Goal: Task Accomplishment & Management: Manage account settings

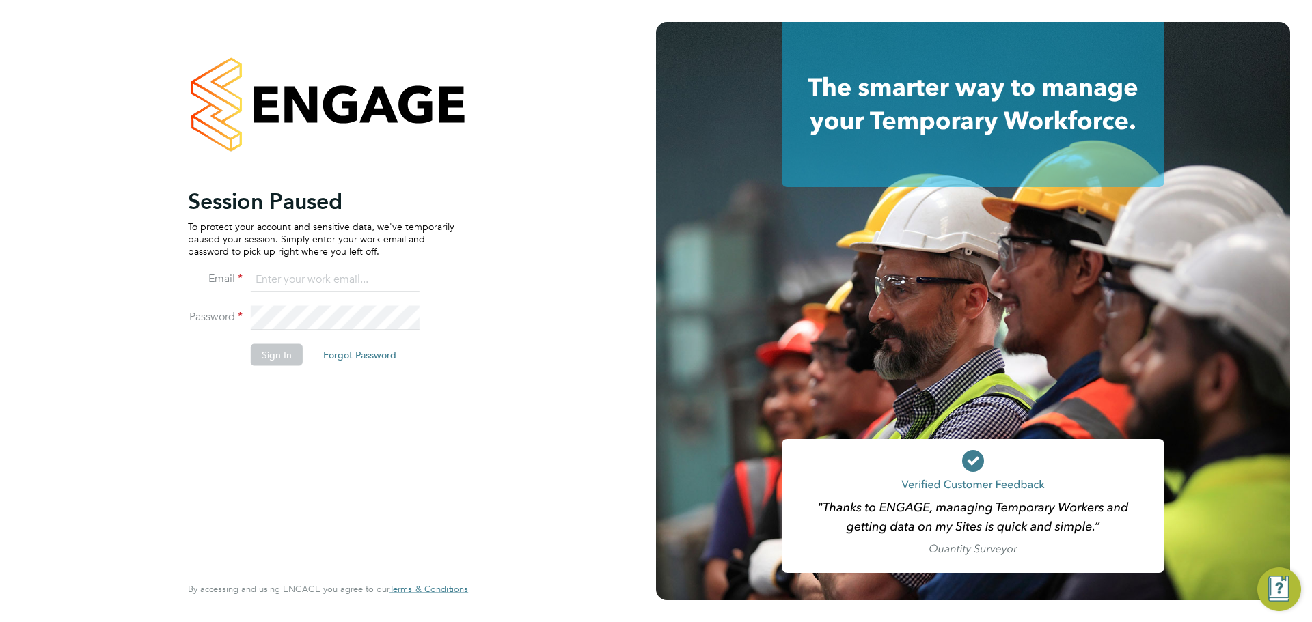
type input "ella.wratten@blackstone-recruitment.co.uk"
click at [267, 356] on button "Sign In" at bounding box center [277, 355] width 52 height 22
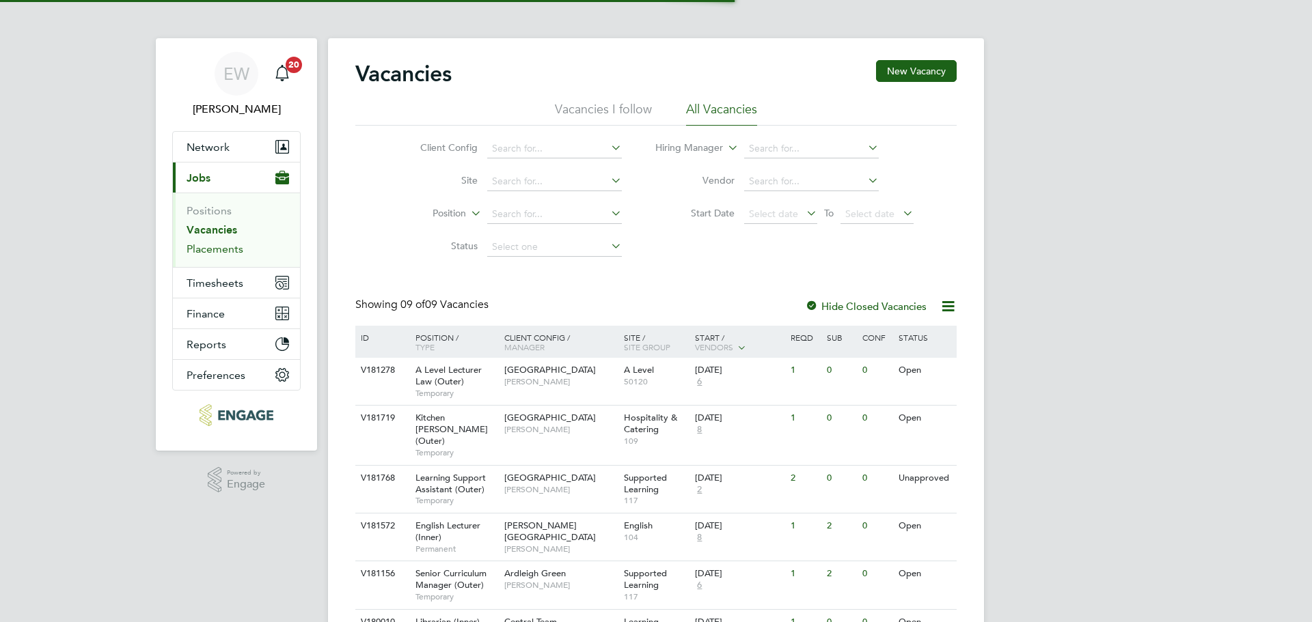
click at [221, 248] on link "Placements" at bounding box center [215, 249] width 57 height 13
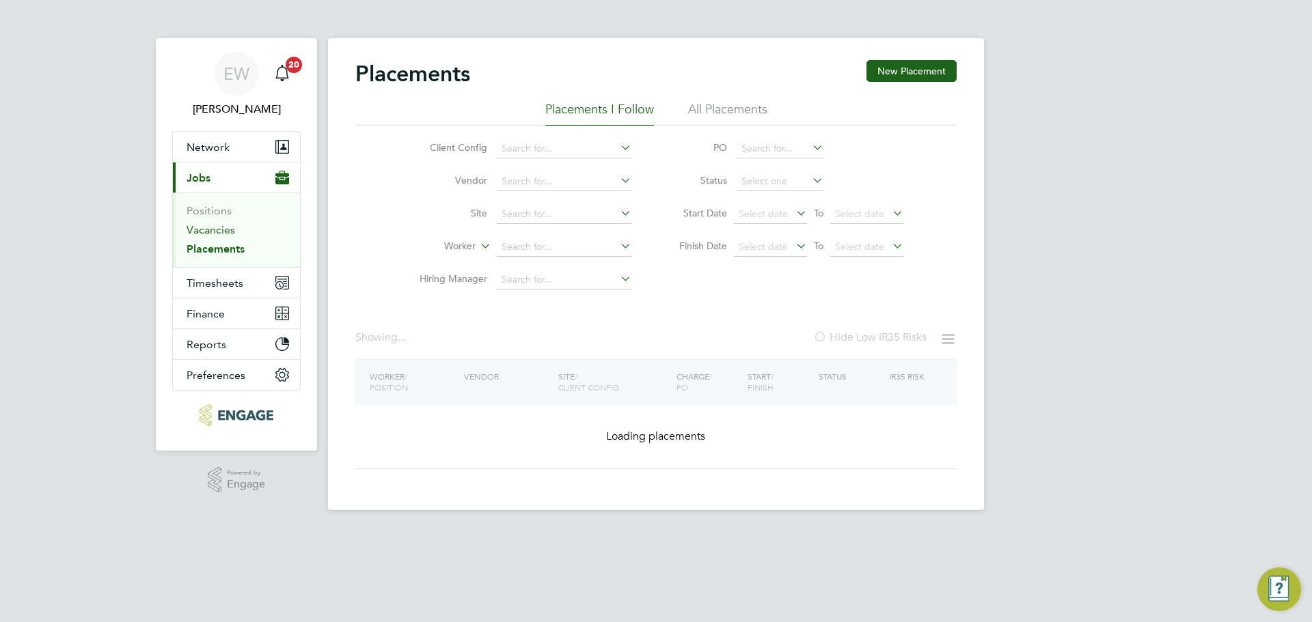
click at [215, 230] on link "Vacancies" at bounding box center [211, 229] width 49 height 13
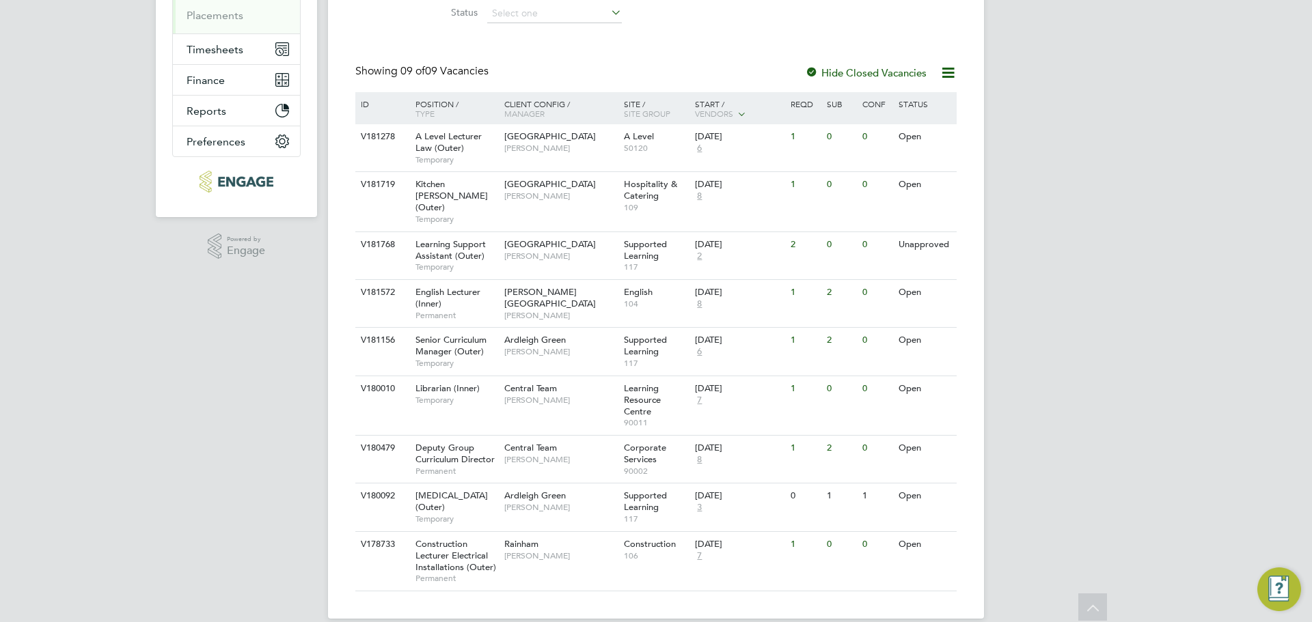
scroll to position [252, 0]
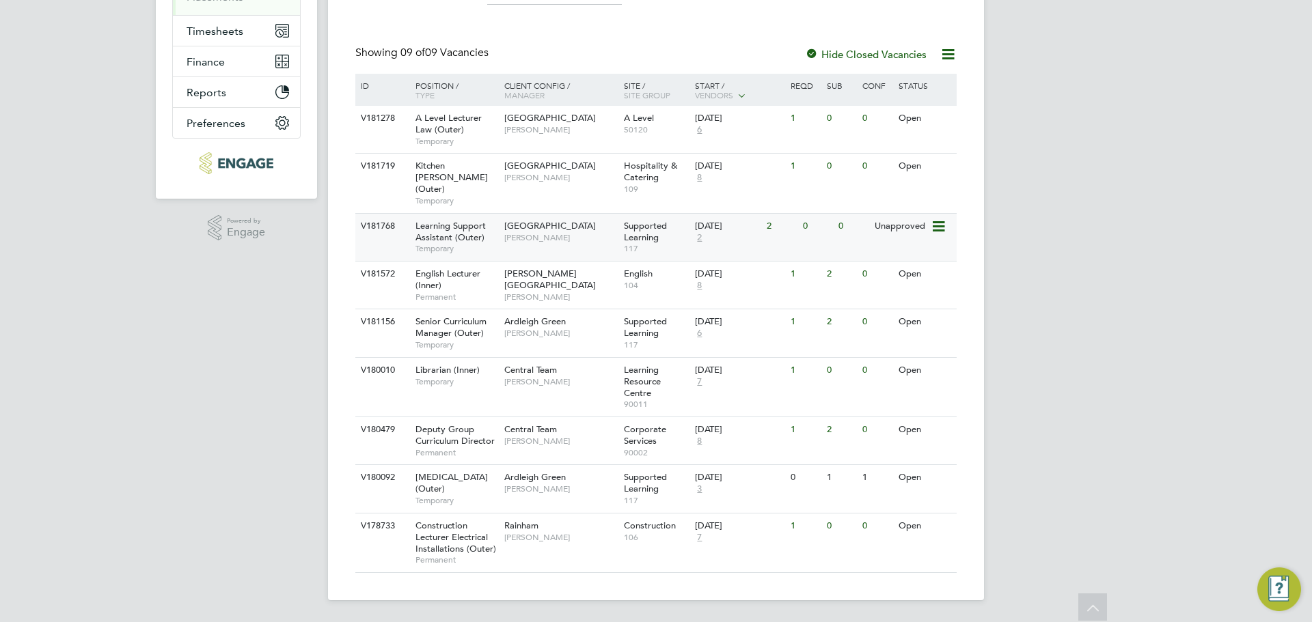
click at [507, 232] on span "[PERSON_NAME]" at bounding box center [560, 237] width 113 height 11
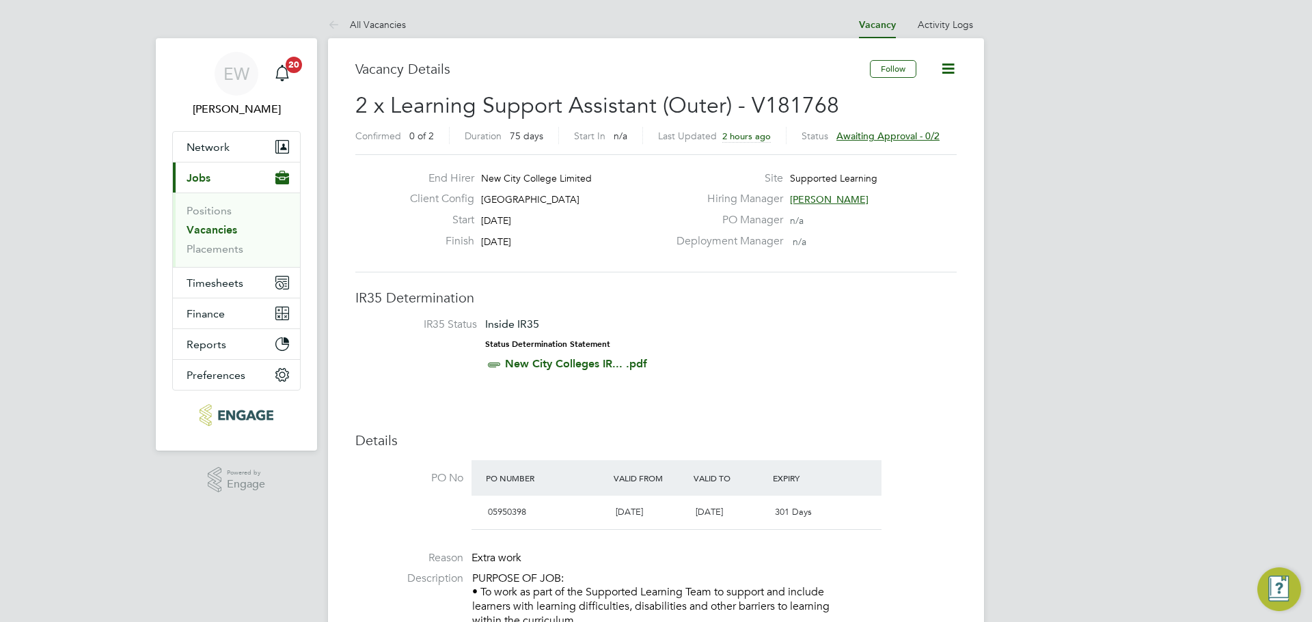
click at [924, 133] on span "Awaiting approval - 0/2" at bounding box center [887, 136] width 103 height 12
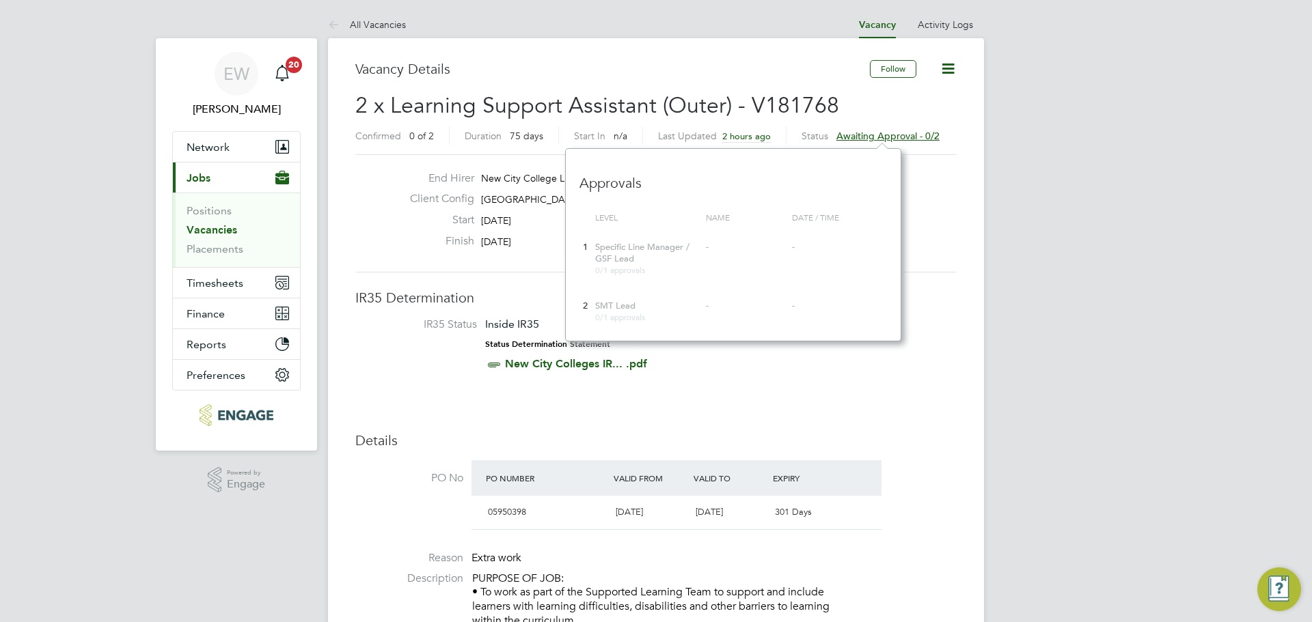
scroll to position [193, 335]
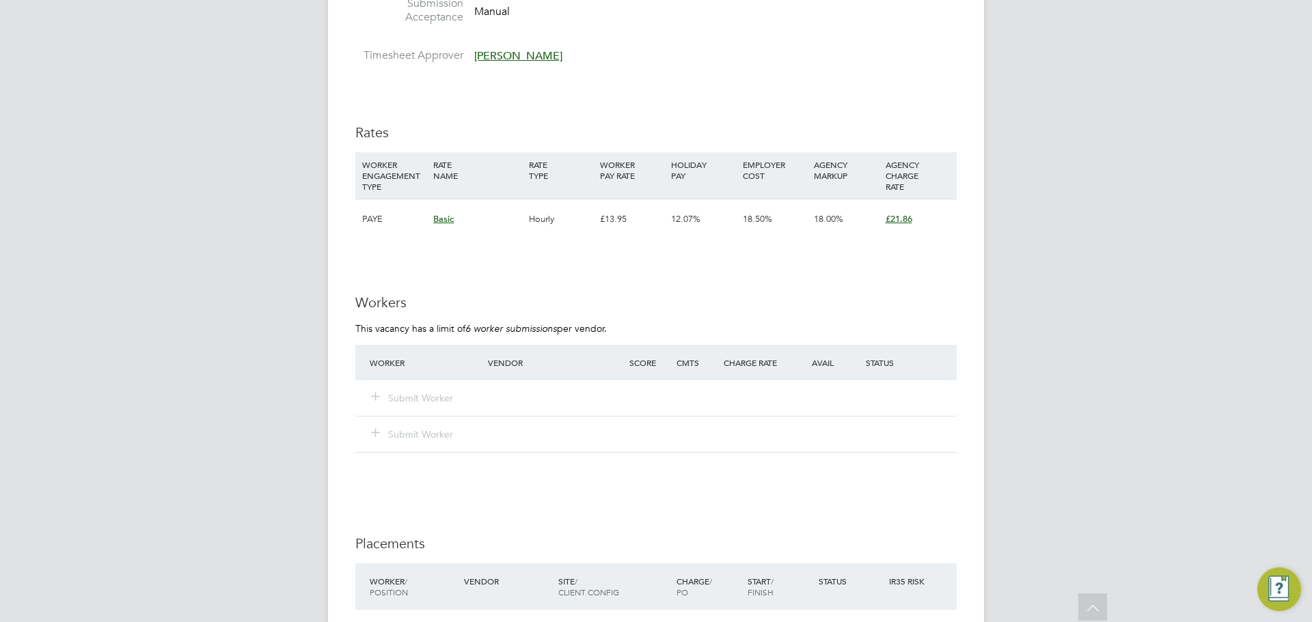
scroll to position [2323, 0]
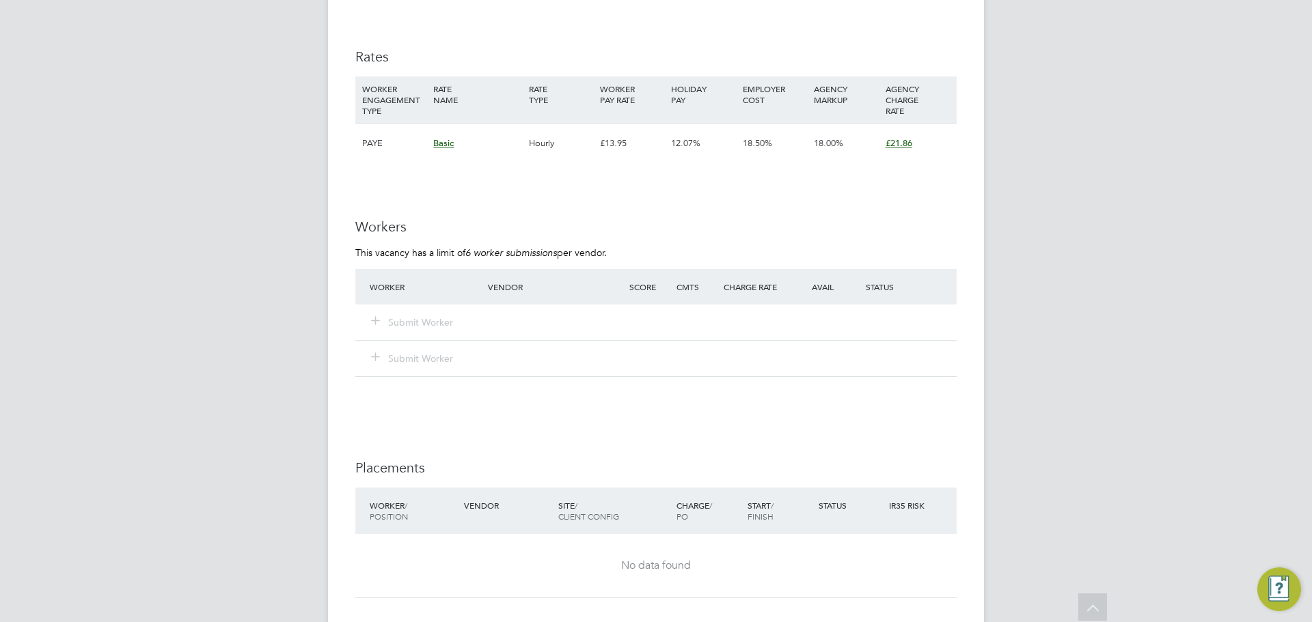
click at [902, 143] on span "£21.86" at bounding box center [898, 143] width 27 height 12
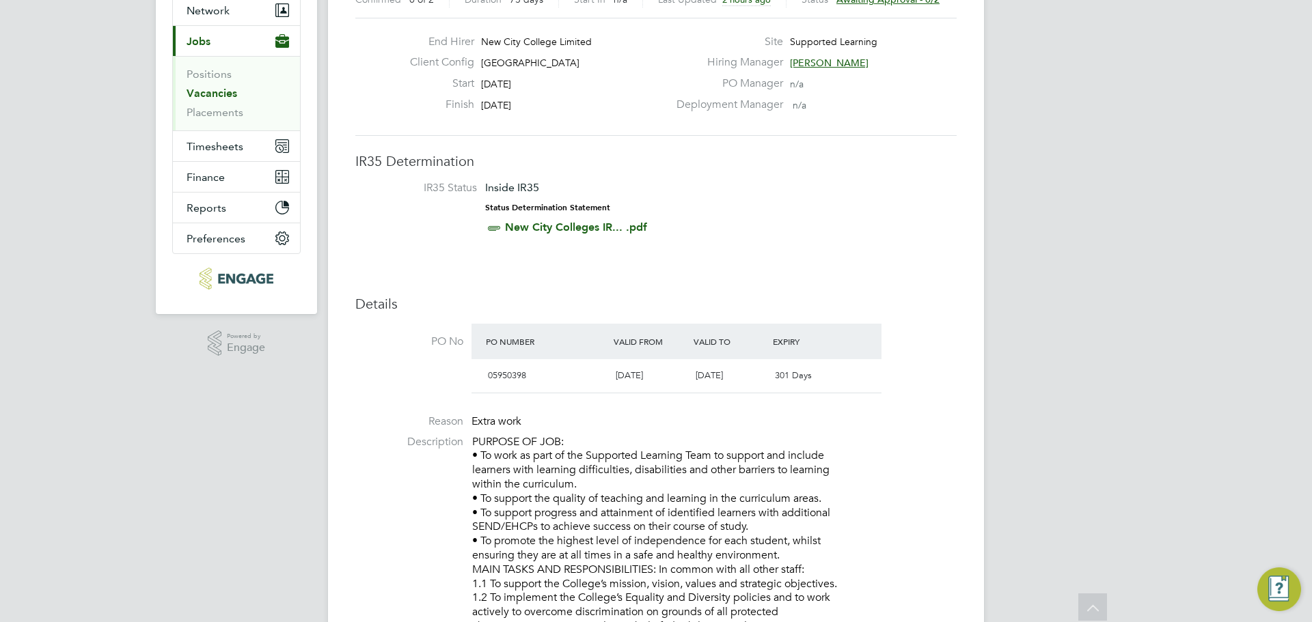
scroll to position [0, 0]
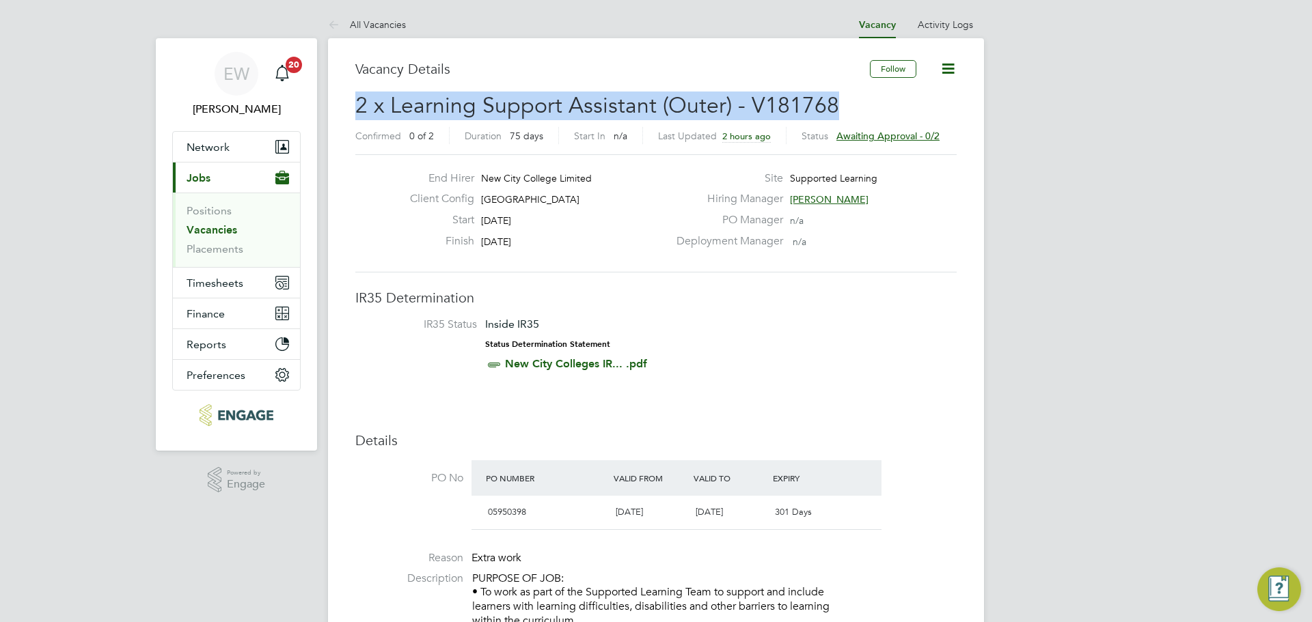
drag, startPoint x: 831, startPoint y: 103, endPoint x: 326, endPoint y: 97, distance: 504.9
copy span "2 x Learning Support Assistant (Outer) - V181768"
click at [901, 136] on span "Awaiting approval - 0/2" at bounding box center [887, 136] width 103 height 12
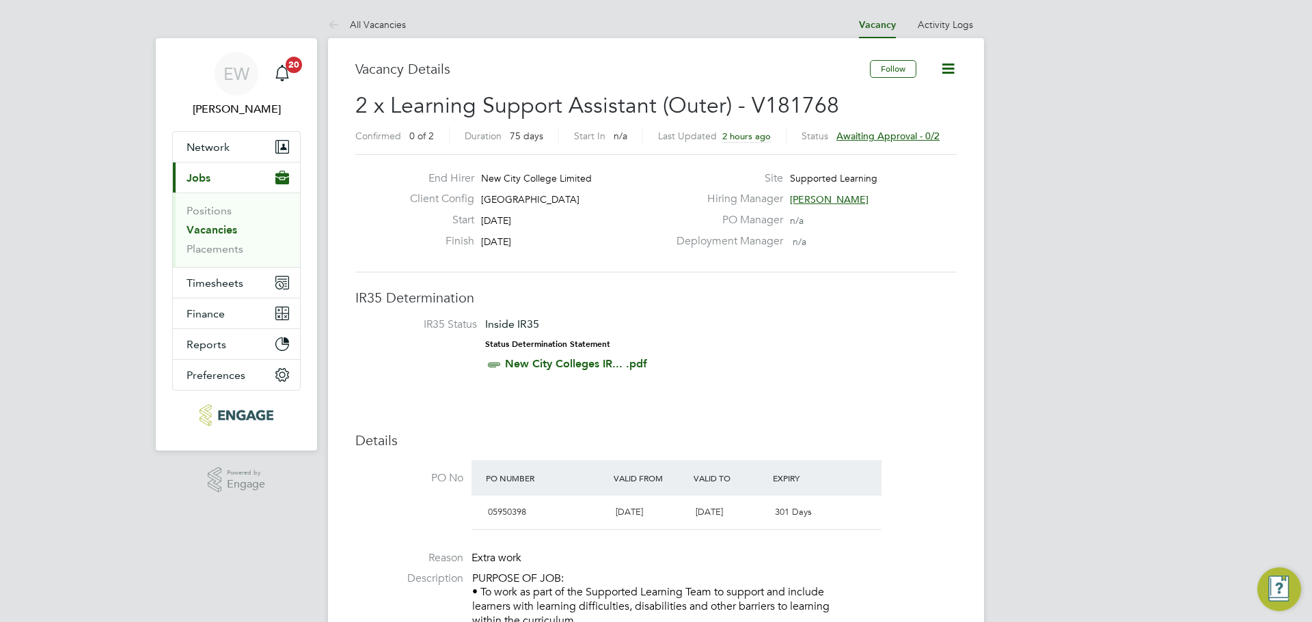
click at [228, 227] on link "Vacancies" at bounding box center [212, 229] width 51 height 13
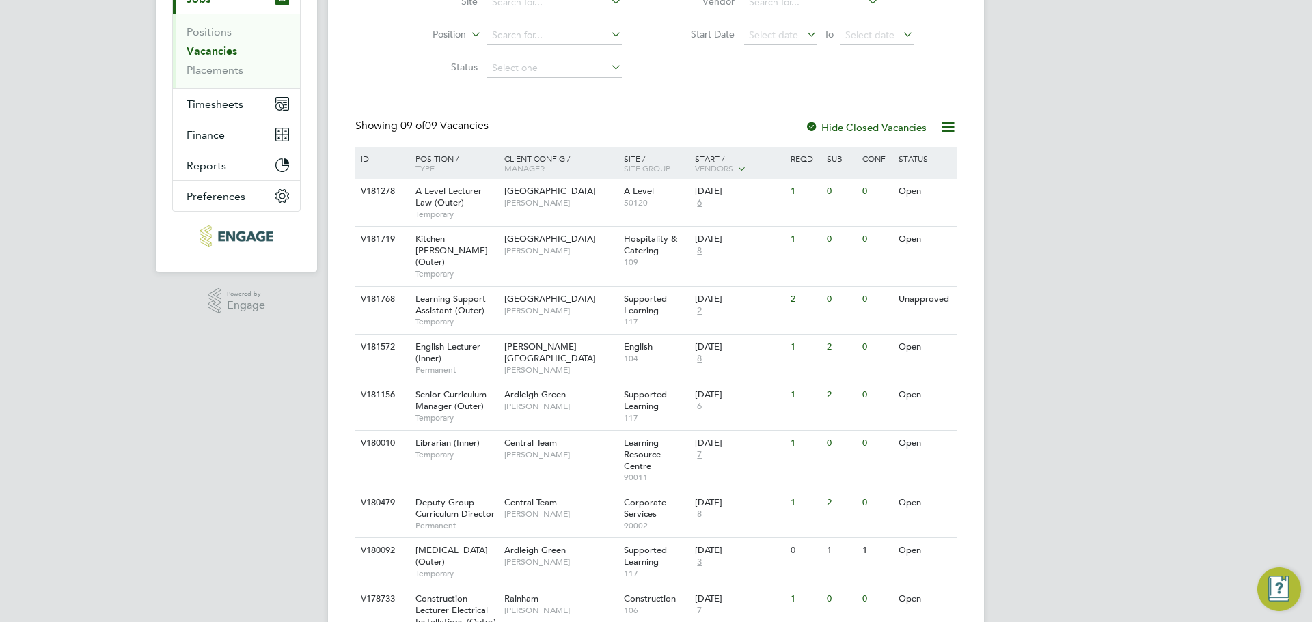
scroll to position [252, 0]
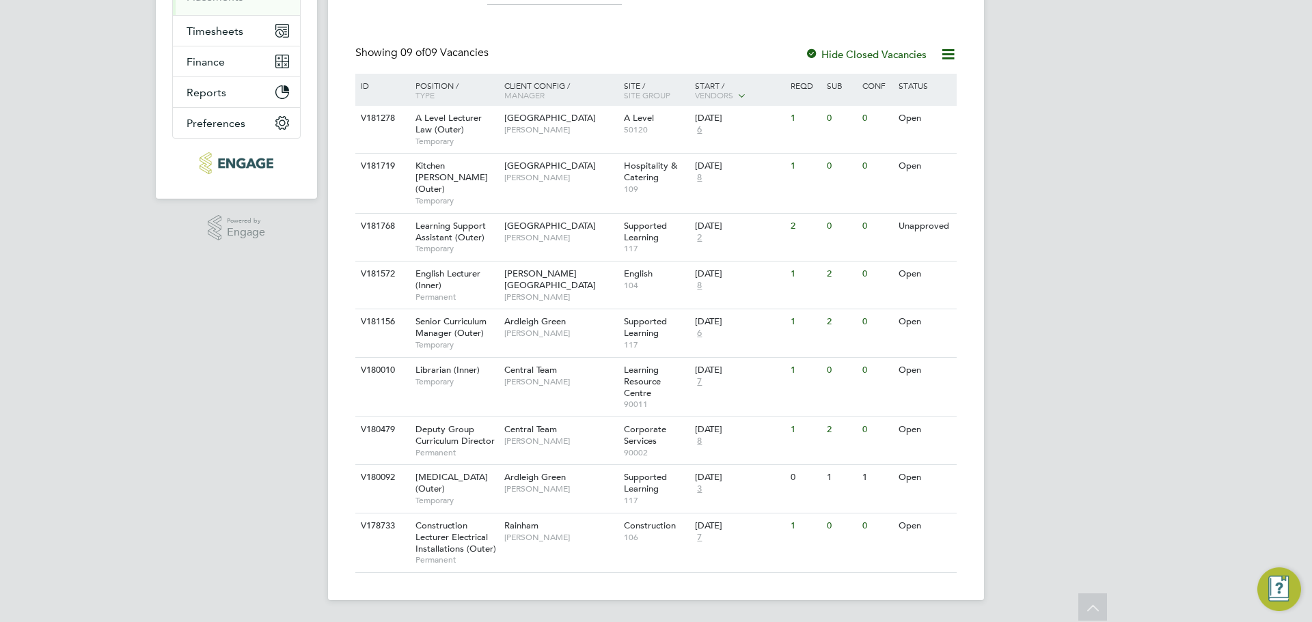
click at [1152, 444] on div "EW Ella Wratten Notifications 20 Applications: Network Team Members Businesses …" at bounding box center [656, 185] width 1312 height 875
drag, startPoint x: 1125, startPoint y: 463, endPoint x: 869, endPoint y: 496, distance: 257.7
click at [1125, 469] on div "EW Ella Wratten Notifications 20 Applications: Network Team Members Businesses …" at bounding box center [656, 185] width 1312 height 875
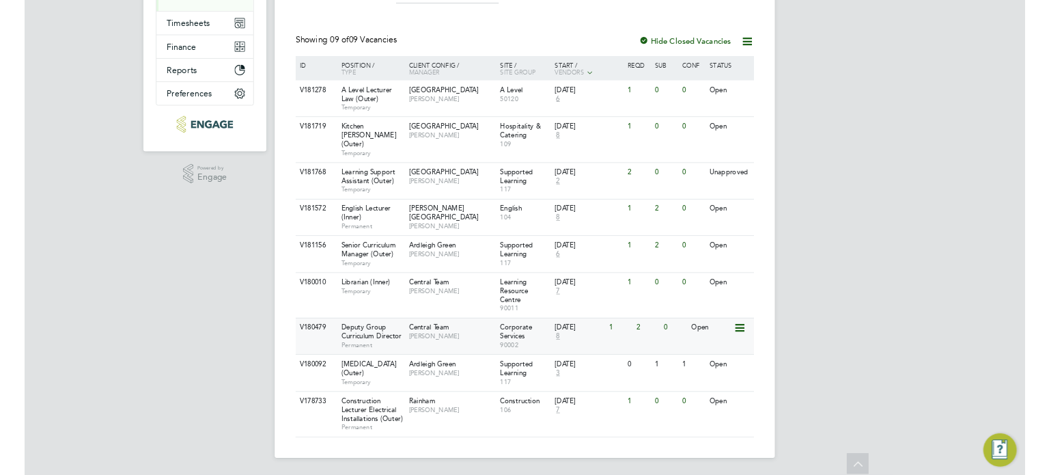
scroll to position [251, 0]
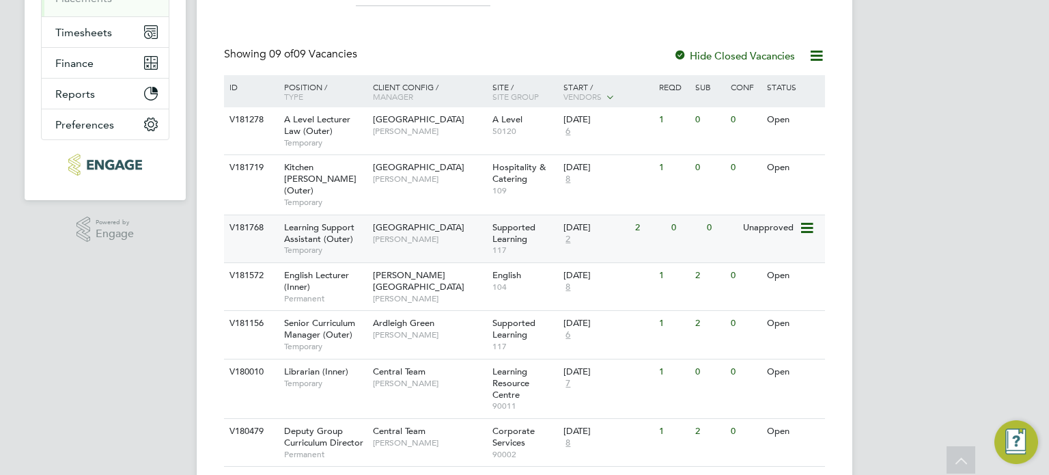
click at [732, 228] on div "0" at bounding box center [722, 227] width 36 height 25
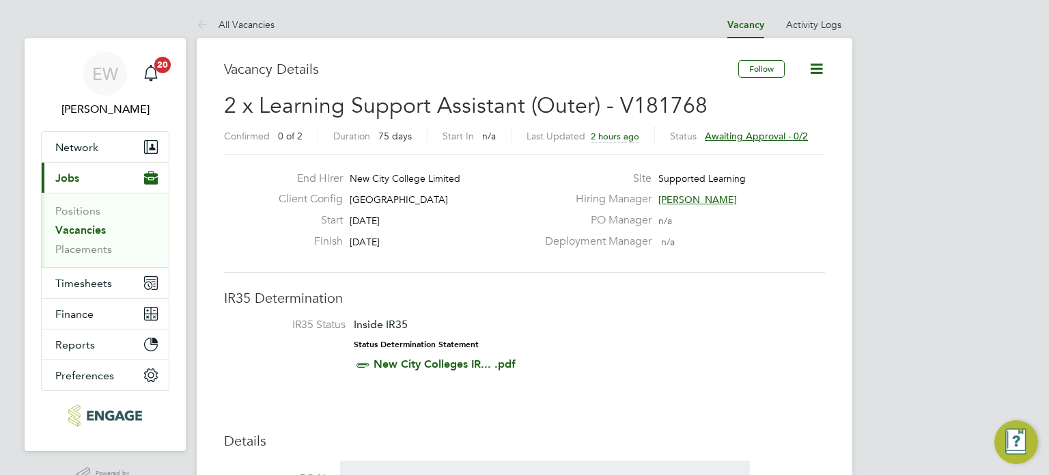
click at [785, 133] on span "Awaiting approval - 0/2" at bounding box center [756, 136] width 103 height 12
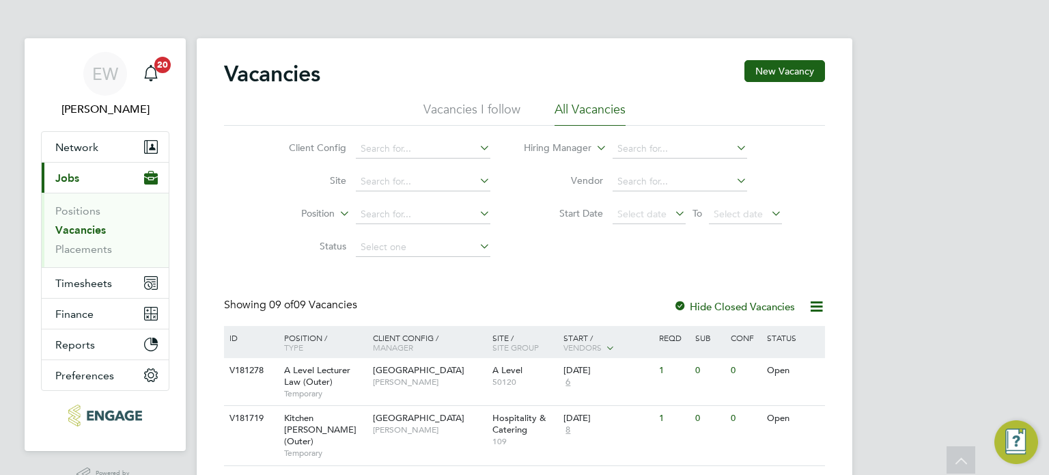
scroll to position [251, 0]
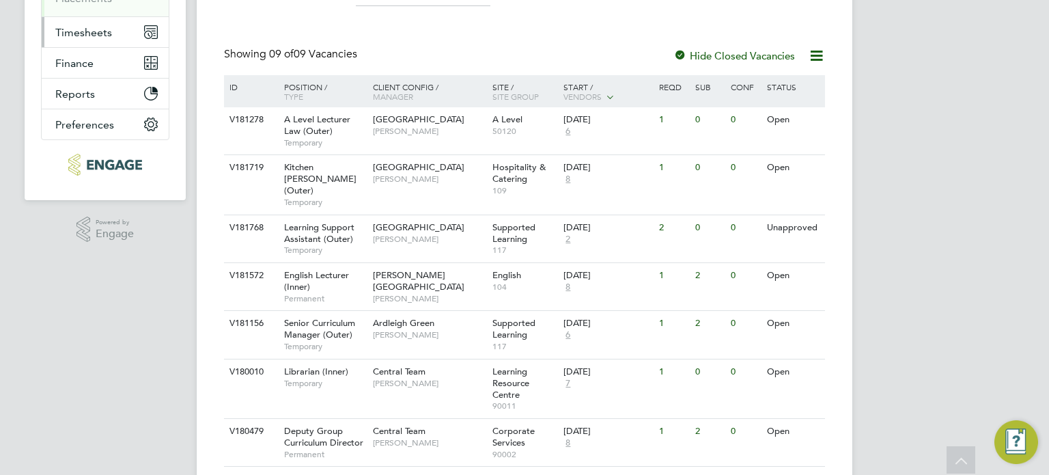
click at [93, 40] on button "Timesheets" at bounding box center [105, 32] width 127 height 30
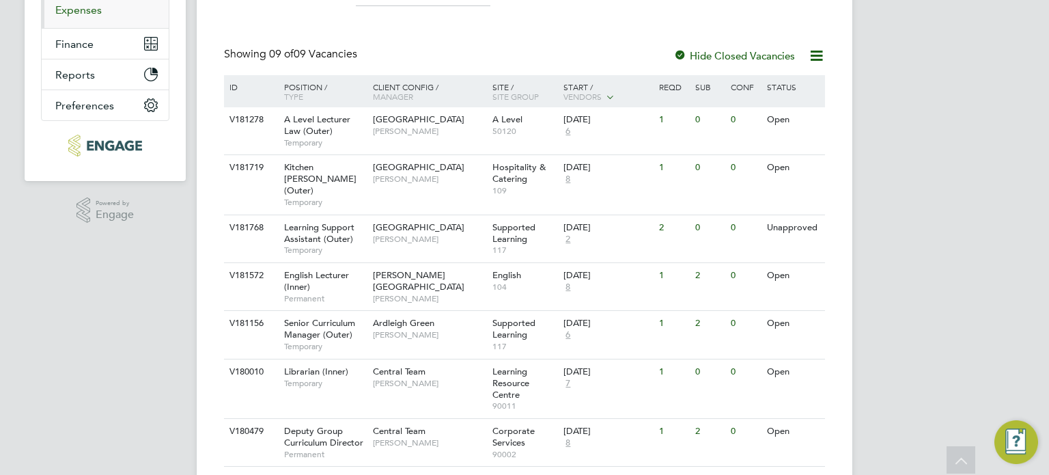
click at [88, 7] on link "Expenses" at bounding box center [78, 9] width 46 height 13
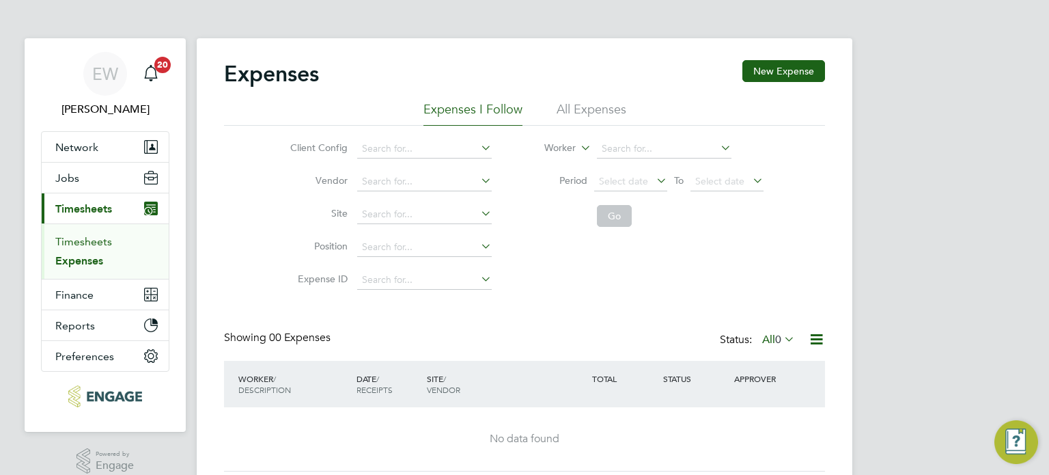
click at [79, 243] on link "Timesheets" at bounding box center [83, 241] width 57 height 13
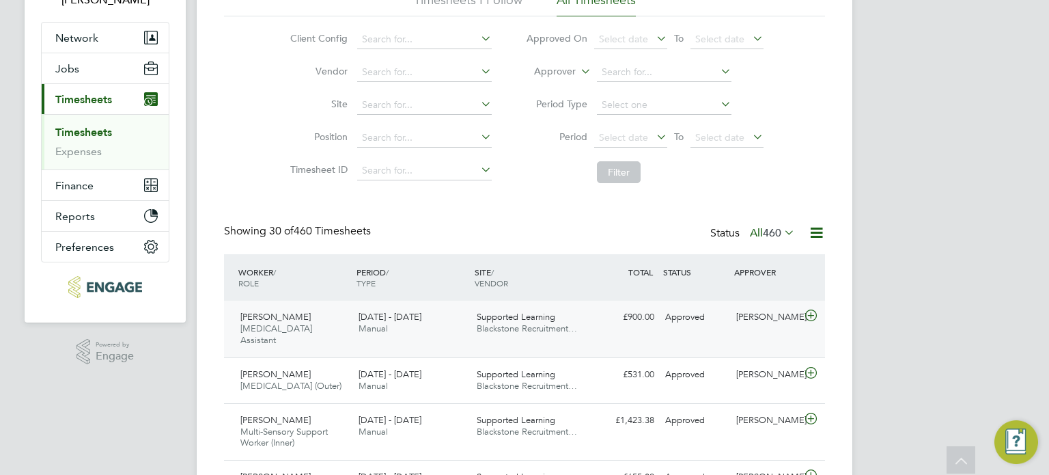
click at [437, 335] on div "29 Sep - 5 Oct 2025 Manual" at bounding box center [412, 323] width 118 height 34
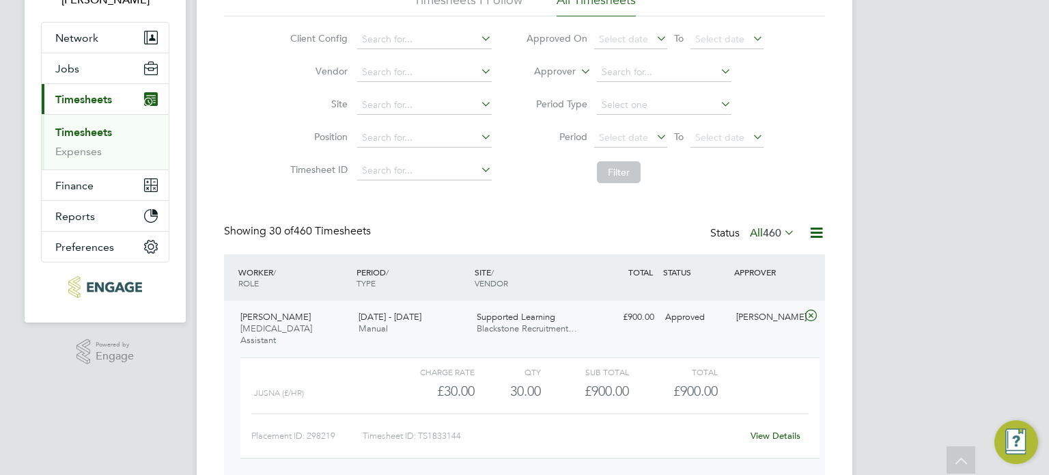
click at [437, 335] on div "29 Sep - 5 Oct 2025 Manual" at bounding box center [412, 323] width 118 height 34
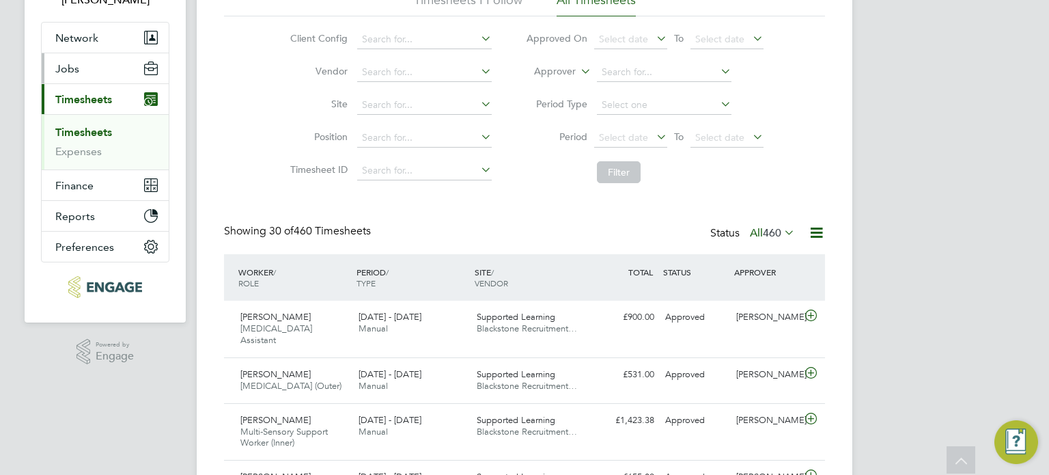
click at [72, 70] on span "Jobs" at bounding box center [67, 68] width 24 height 13
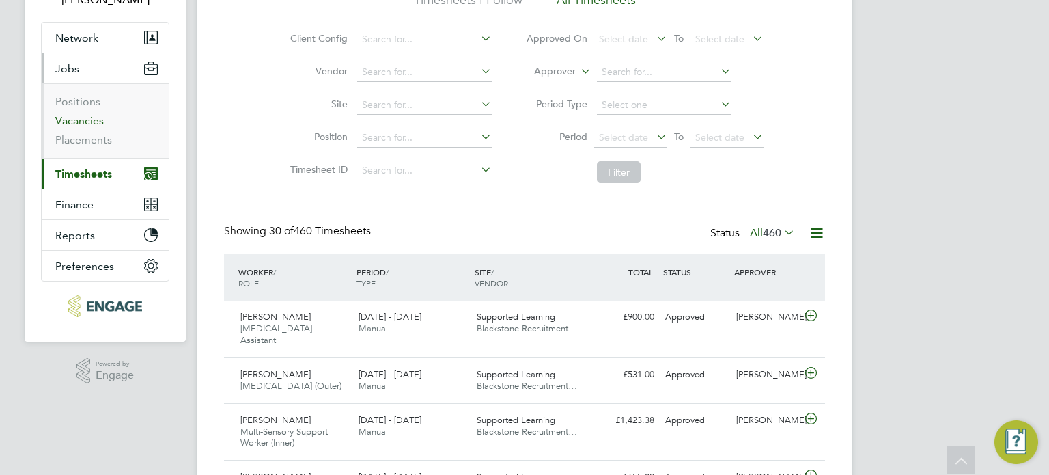
click at [90, 120] on link "Vacancies" at bounding box center [79, 120] width 49 height 13
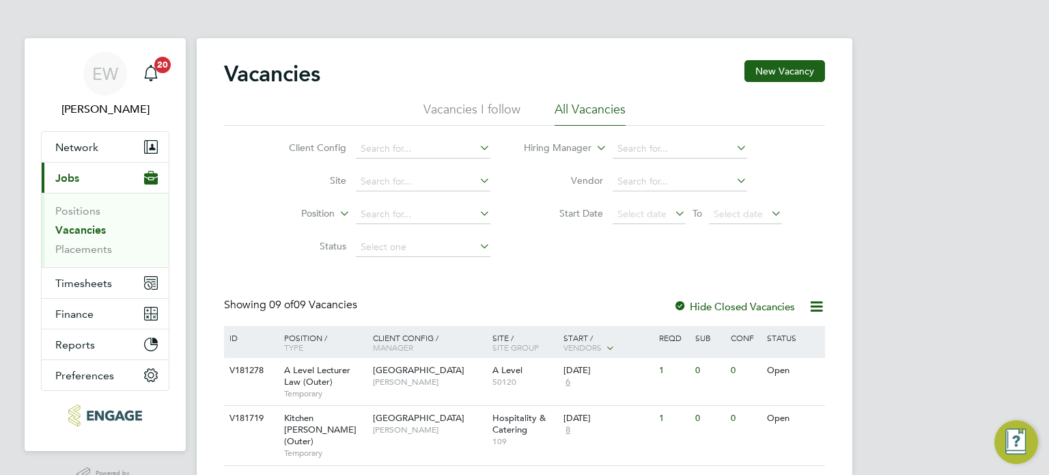
click at [881, 322] on div "EW Ella Wratten Notifications 20 Applications: Network Team Members Businesses …" at bounding box center [524, 437] width 1049 height 875
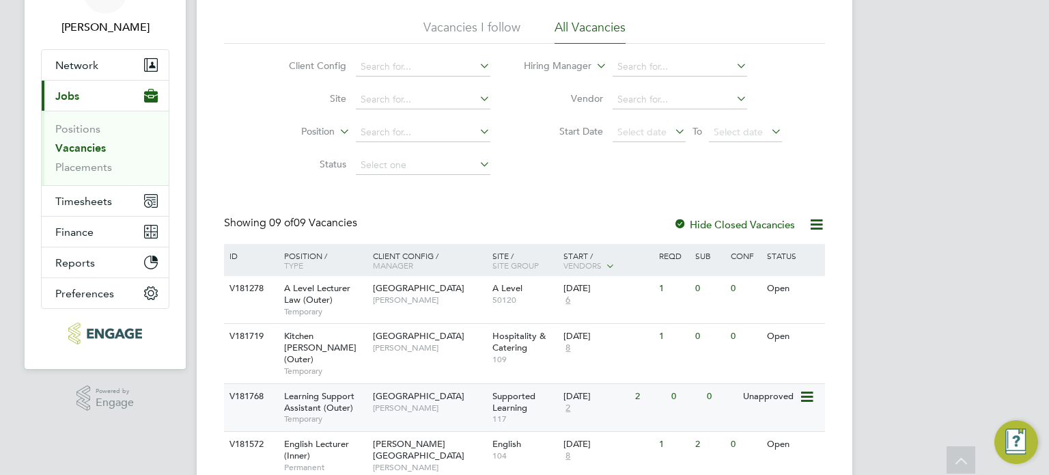
click at [407, 407] on div "Redbridge Campus Rachel Johnson" at bounding box center [430, 402] width 120 height 36
drag, startPoint x: 93, startPoint y: 166, endPoint x: 91, endPoint y: 158, distance: 8.5
click at [93, 166] on link "Placements" at bounding box center [83, 167] width 57 height 13
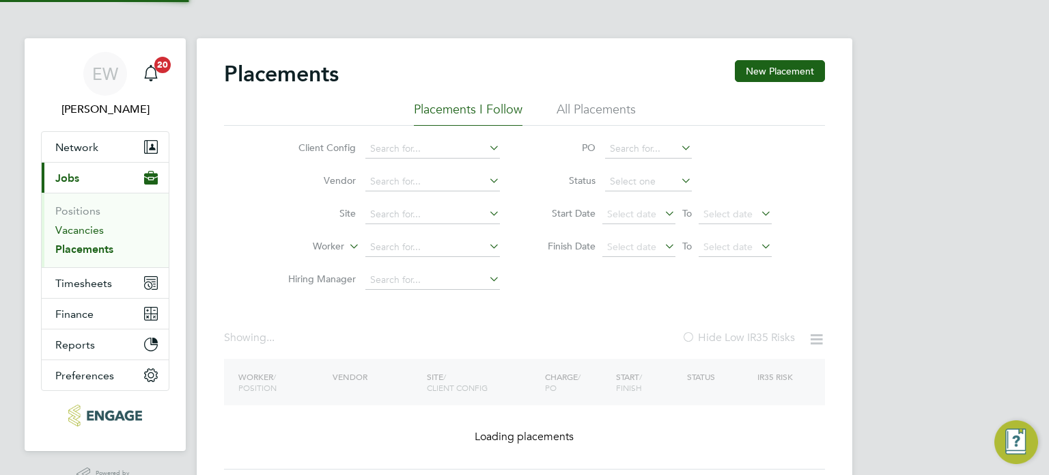
click at [79, 228] on link "Vacancies" at bounding box center [79, 229] width 49 height 13
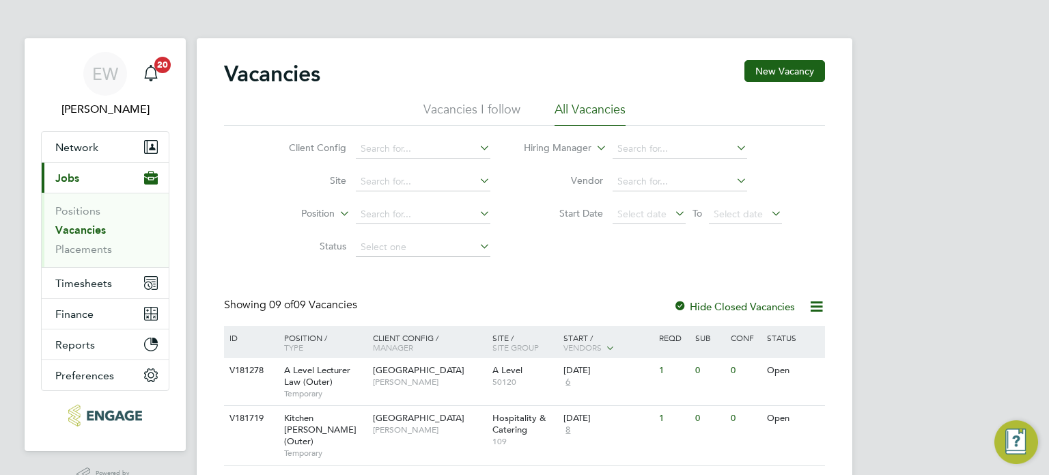
click at [891, 350] on div "EW Ella Wratten Notifications 20 Applications: Network Team Members Businesses …" at bounding box center [524, 437] width 1049 height 875
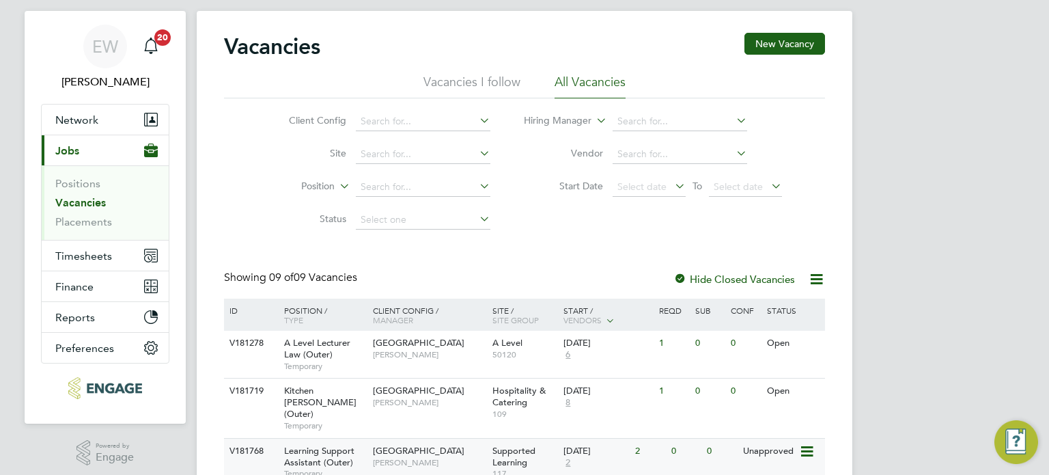
click at [309, 439] on div "Learning Support Assistant (Outer) Temporary" at bounding box center [322, 462] width 96 height 47
